Goal: Task Accomplishment & Management: Use online tool/utility

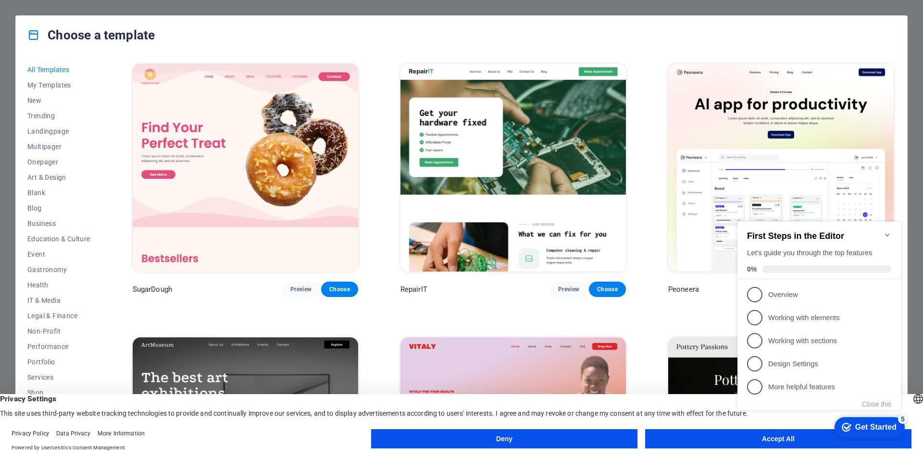
click at [775, 438] on div "checkmark Get Started 5 First Steps in the Editor Let's guide you through the t…" at bounding box center [821, 325] width 175 height 234
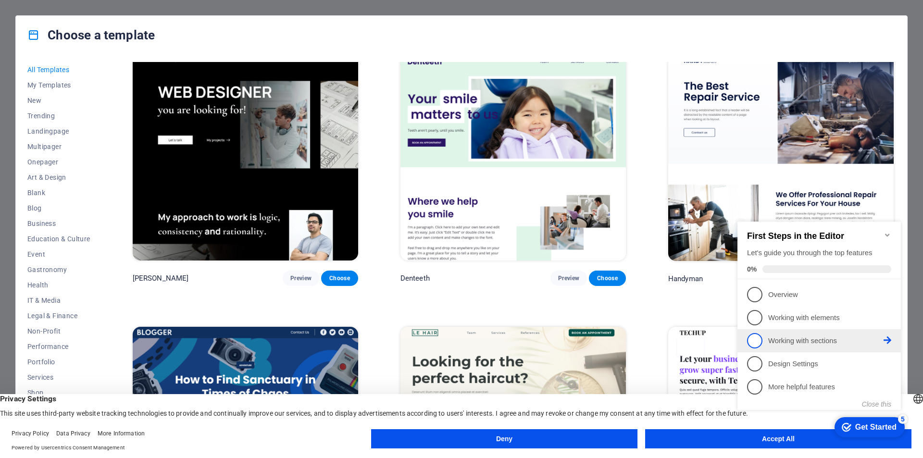
scroll to position [4135, 0]
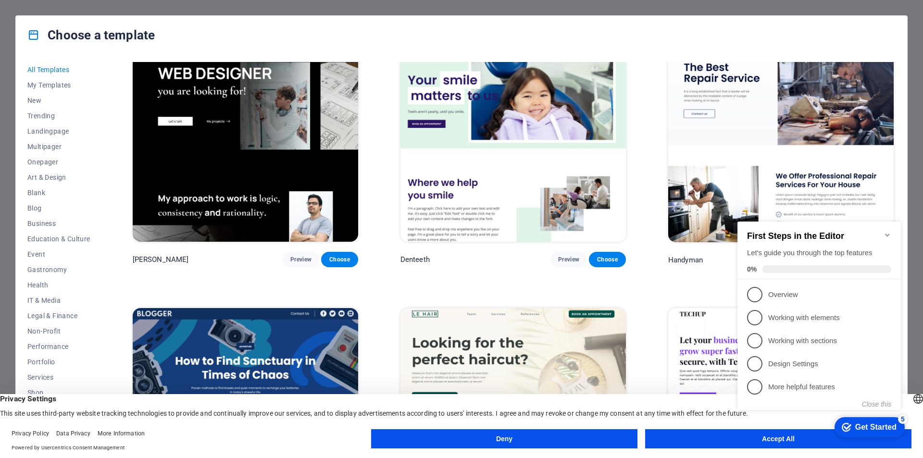
click at [888, 231] on icon "Minimize checklist" at bounding box center [888, 235] width 8 height 8
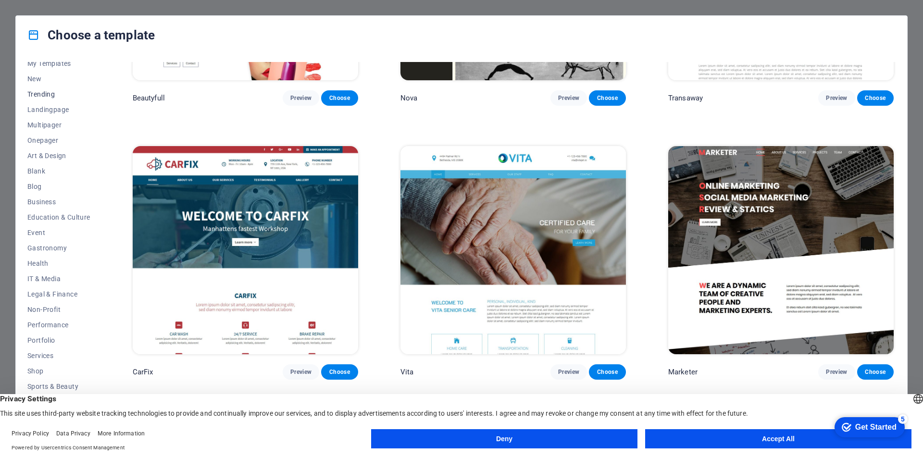
scroll to position [31, 0]
click at [51, 99] on span "Landingpage" at bounding box center [58, 100] width 63 height 8
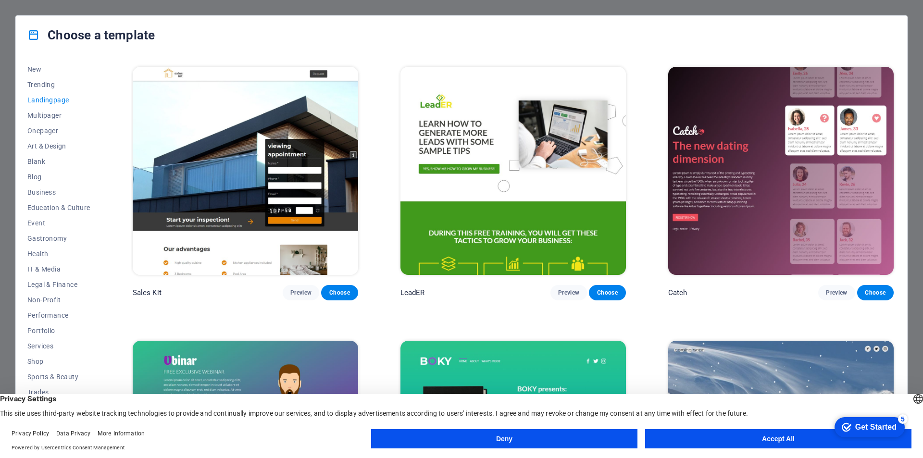
scroll to position [1662, 0]
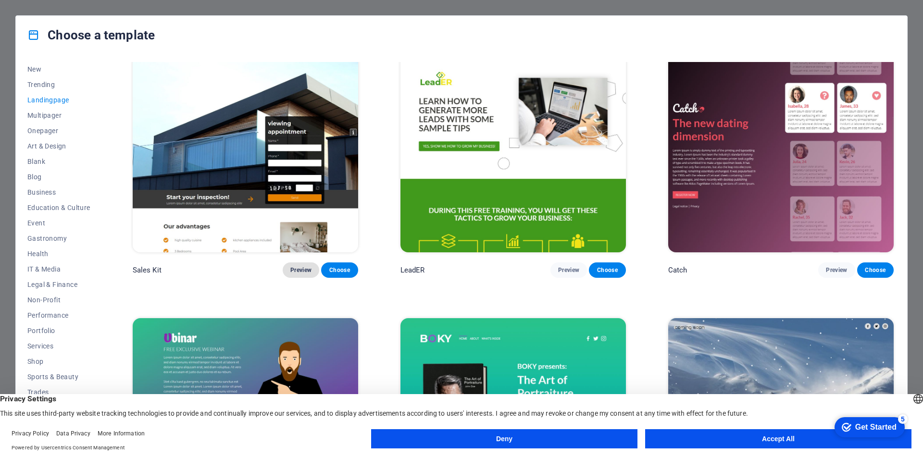
click at [295, 266] on span "Preview" at bounding box center [300, 270] width 21 height 8
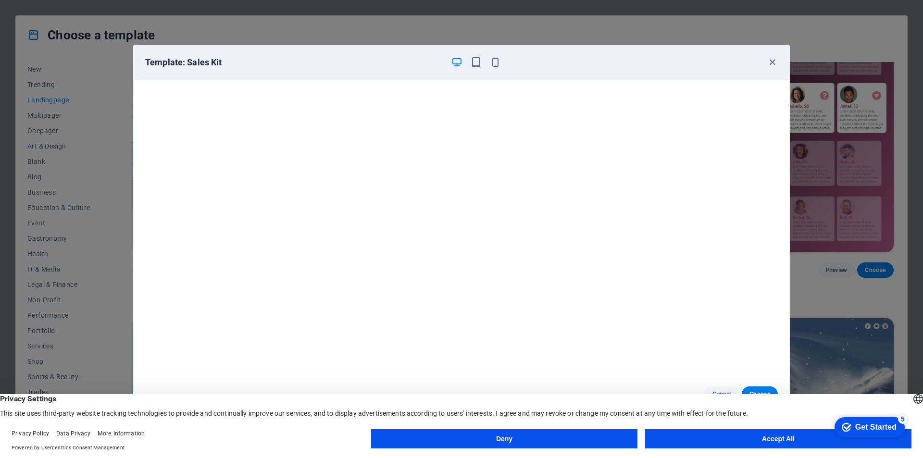
scroll to position [2, 0]
click at [775, 59] on icon "button" at bounding box center [772, 62] width 11 height 11
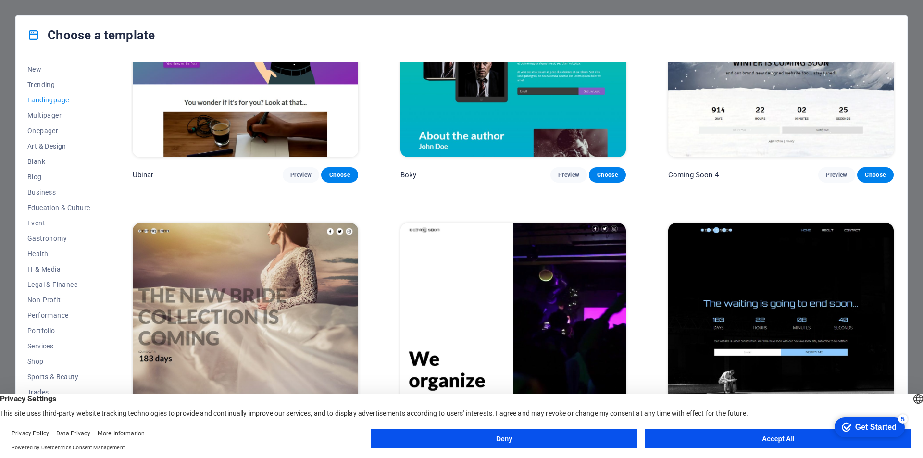
scroll to position [2046, 0]
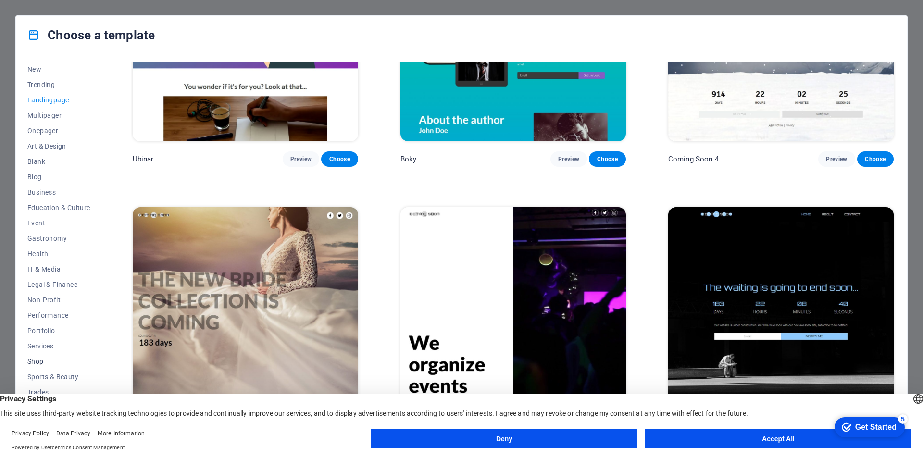
click at [38, 360] on span "Shop" at bounding box center [58, 362] width 63 height 8
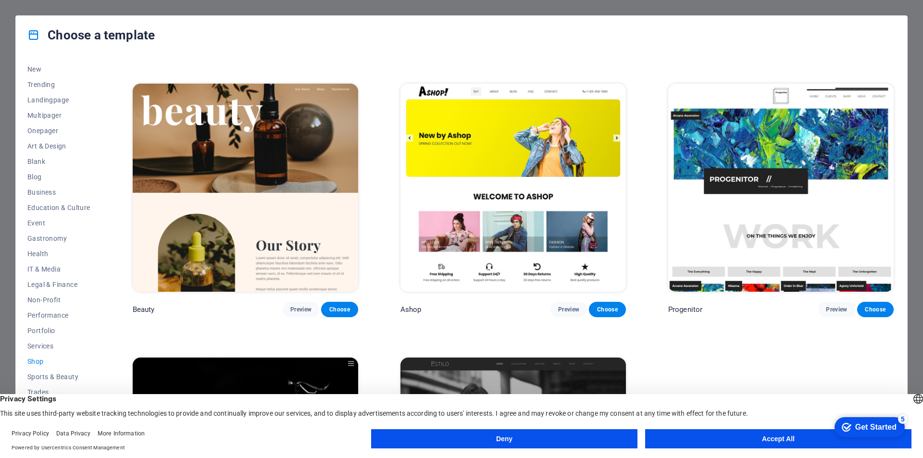
scroll to position [577, 0]
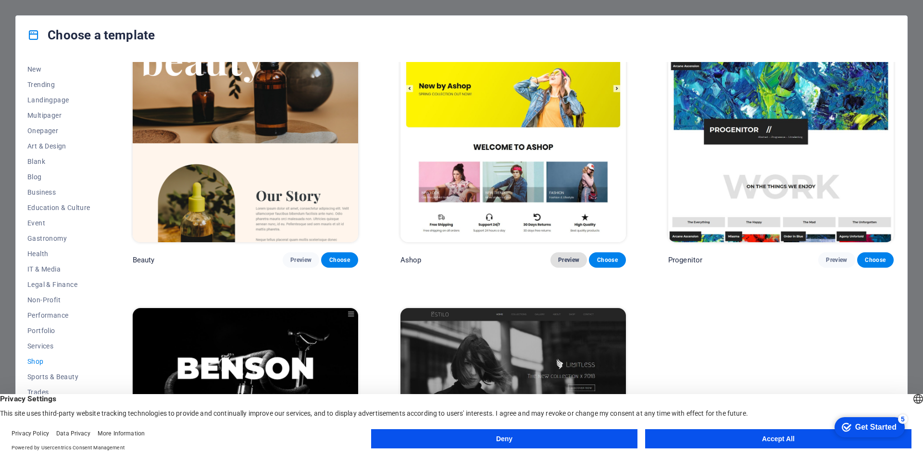
click at [570, 256] on span "Preview" at bounding box center [568, 260] width 21 height 8
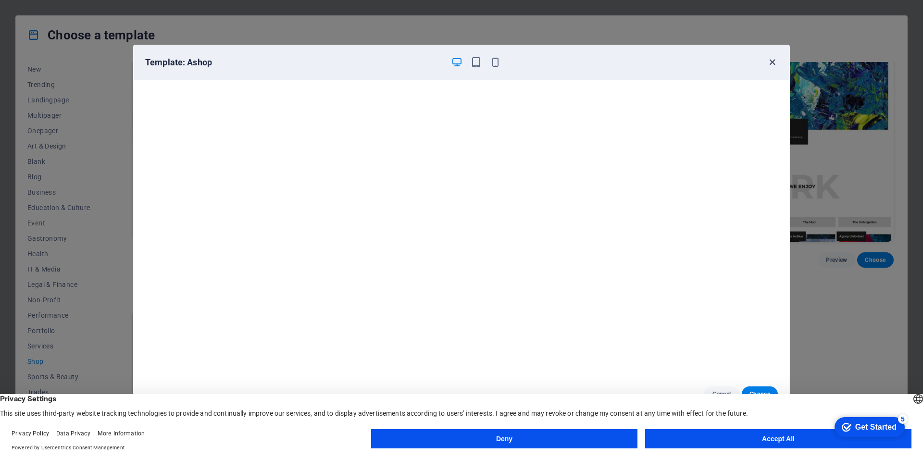
click at [770, 65] on icon "button" at bounding box center [772, 62] width 11 height 11
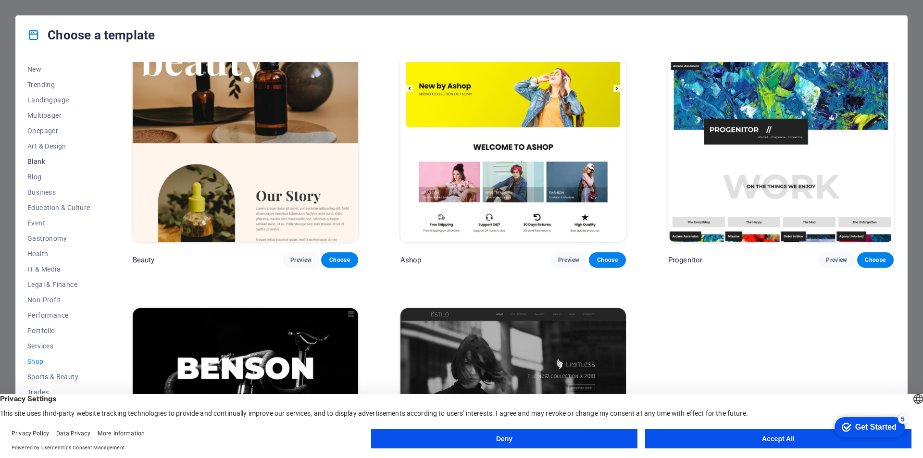
scroll to position [0, 0]
click at [864, 9] on div "Choose a template All Templates My Templates New Trending Landingpage Multipage…" at bounding box center [461, 229] width 923 height 458
click at [16, 17] on div "Choose a template" at bounding box center [461, 35] width 891 height 38
